Goal: Transaction & Acquisition: Purchase product/service

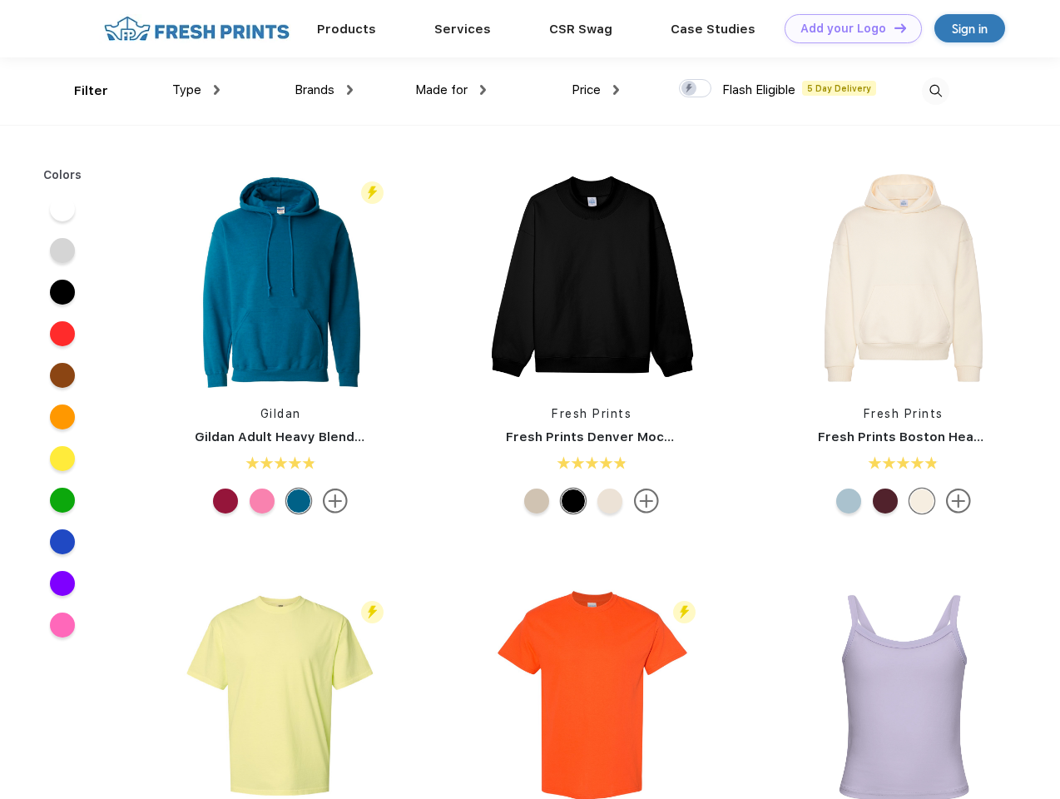
click at [847, 28] on link "Add your Logo Design Tool" at bounding box center [853, 28] width 137 height 29
click at [0, 0] on div "Design Tool" at bounding box center [0, 0] width 0 height 0
click at [893, 27] on link "Add your Logo Design Tool" at bounding box center [853, 28] width 137 height 29
click at [80, 91] on div "Filter" at bounding box center [91, 91] width 34 height 19
click at [196, 90] on span "Type" at bounding box center [186, 89] width 29 height 15
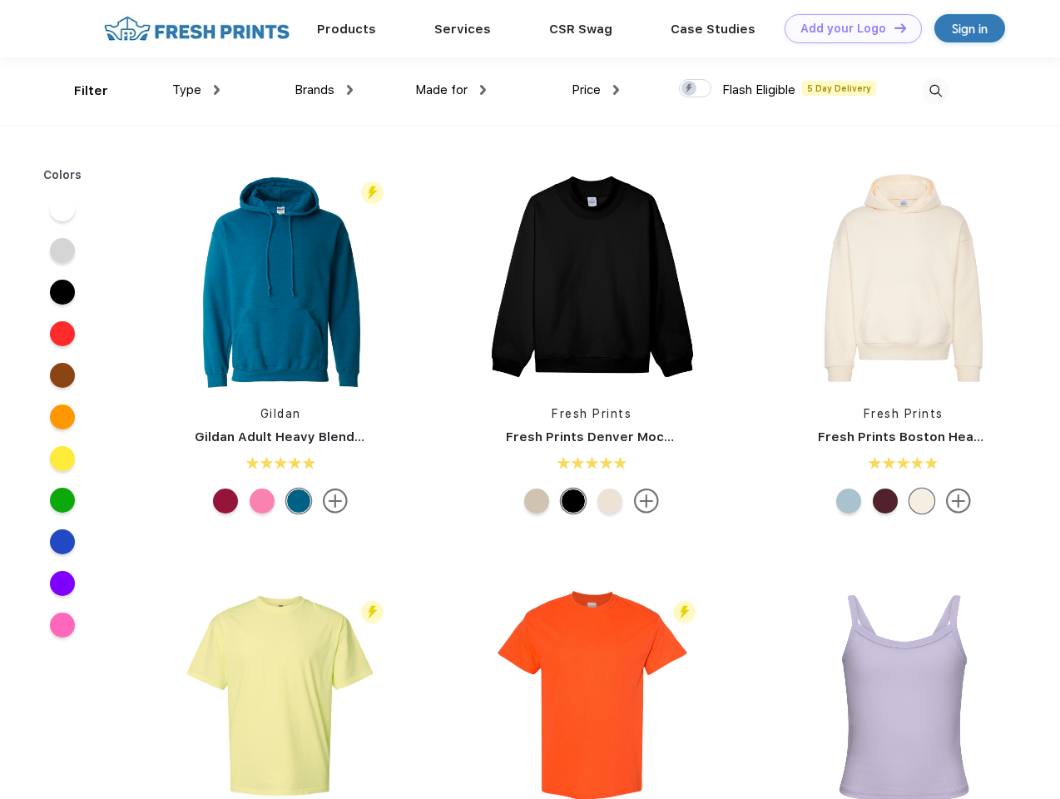
click at [324, 90] on span "Brands" at bounding box center [315, 89] width 40 height 15
click at [451, 90] on span "Made for" at bounding box center [441, 89] width 52 height 15
click at [596, 90] on span "Price" at bounding box center [586, 89] width 29 height 15
click at [696, 89] on div at bounding box center [695, 88] width 32 height 18
click at [690, 89] on input "checkbox" at bounding box center [684, 83] width 11 height 11
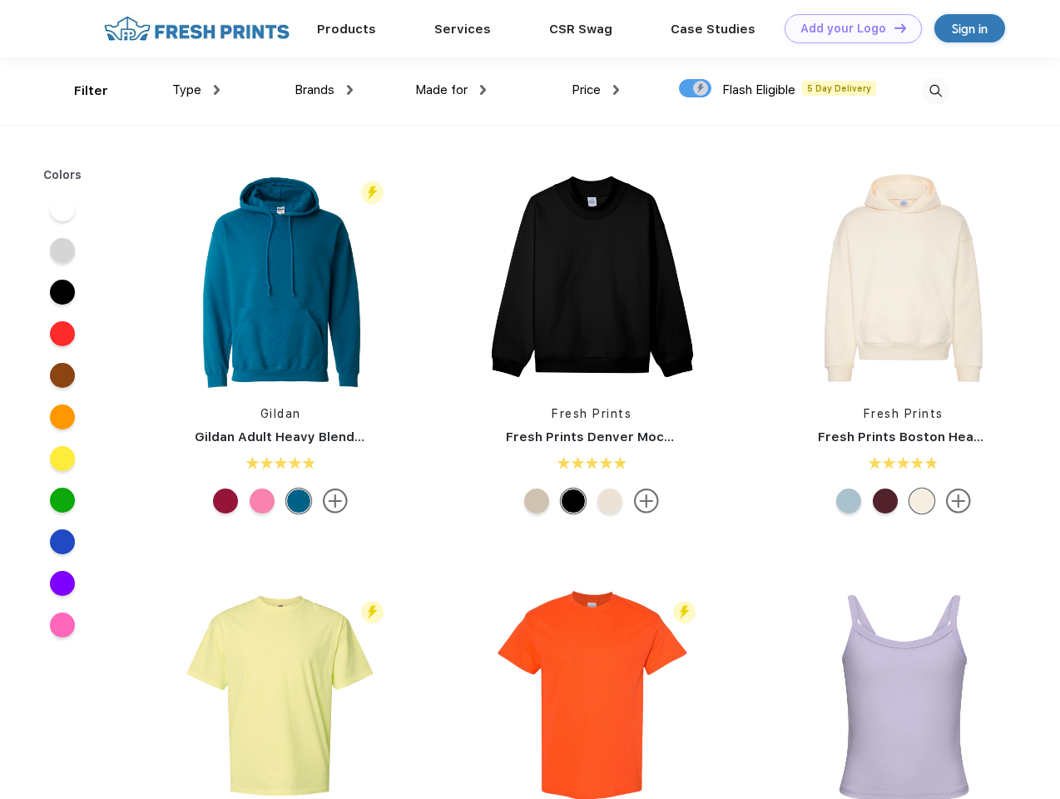
click at [935, 91] on img at bounding box center [935, 90] width 27 height 27
